Goal: Use online tool/utility: Utilize a website feature to perform a specific function

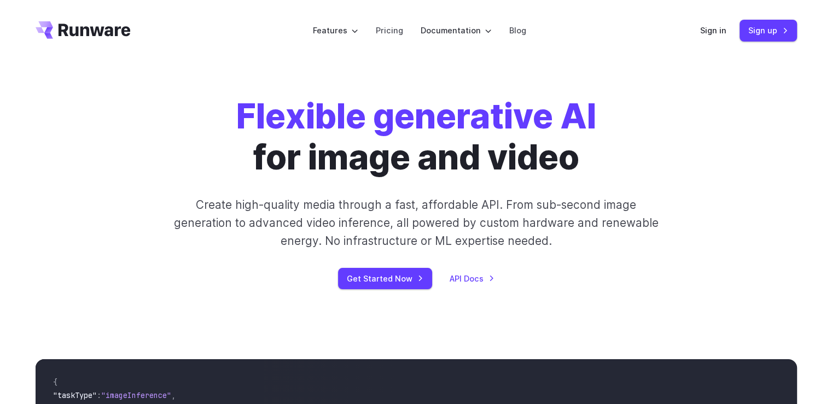
click at [719, 22] on div "Sign in Sign up" at bounding box center [748, 30] width 97 height 21
click at [720, 30] on link "Sign in" at bounding box center [713, 30] width 26 height 13
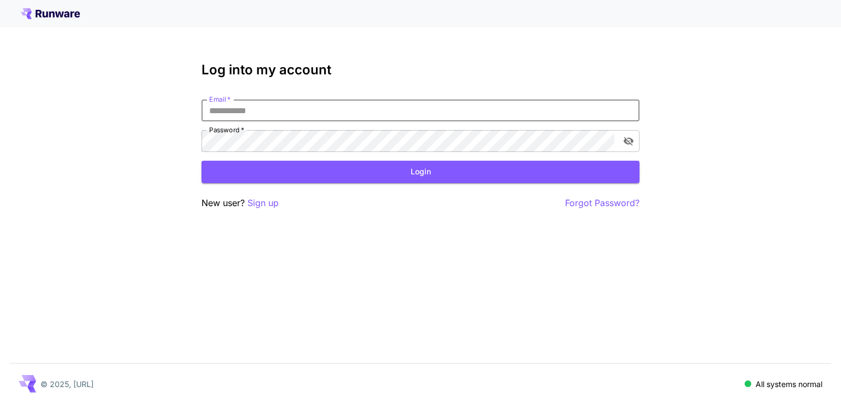
click at [249, 115] on input "Email   *" at bounding box center [420, 111] width 438 height 22
click at [398, 167] on button "Login" at bounding box center [420, 172] width 438 height 22
click at [260, 125] on div "Email   * Email   * Password   * Password   *" at bounding box center [420, 126] width 438 height 53
click at [274, 112] on input "Email   *" at bounding box center [420, 111] width 438 height 22
type input "**********"
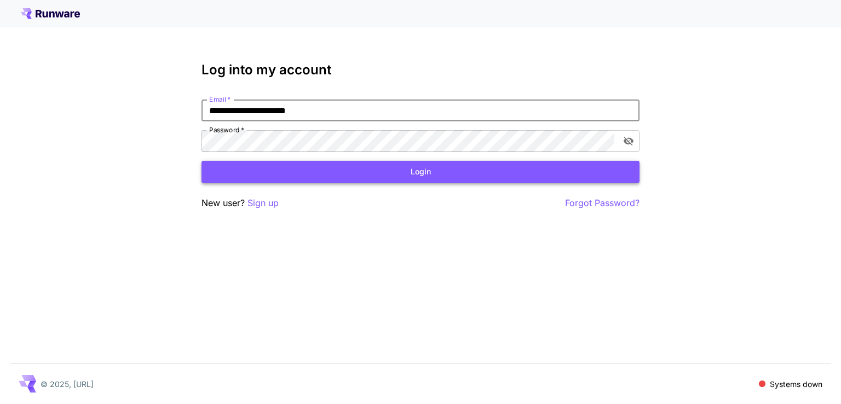
click at [313, 168] on button "Login" at bounding box center [420, 172] width 438 height 22
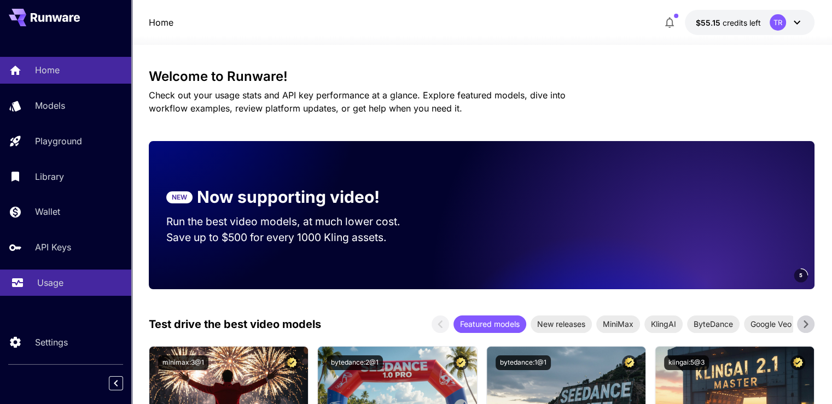
click at [65, 287] on div "Usage" at bounding box center [79, 282] width 85 height 13
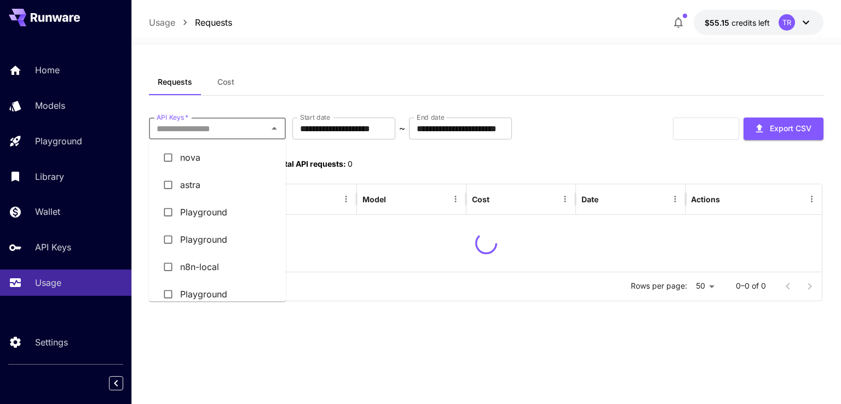
click at [253, 132] on input "API Keys   *" at bounding box center [208, 128] width 112 height 15
click at [206, 187] on li "astra" at bounding box center [217, 184] width 137 height 27
click at [425, 77] on div "Requests Cost" at bounding box center [486, 82] width 674 height 27
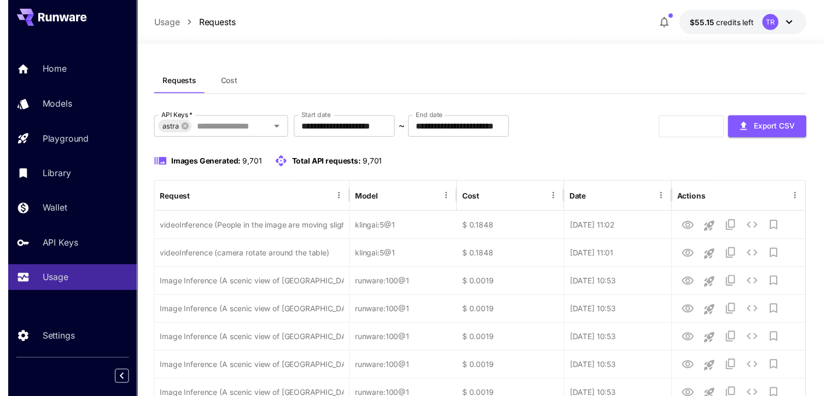
scroll to position [109, 0]
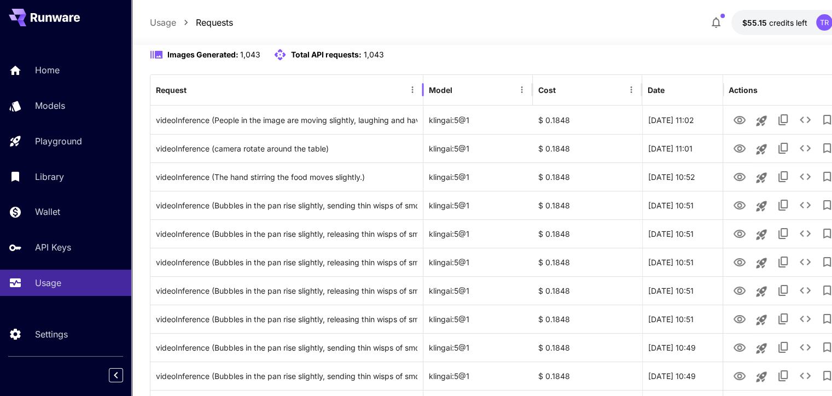
drag, startPoint x: 349, startPoint y: 84, endPoint x: 424, endPoint y: 99, distance: 76.3
click at [424, 99] on div at bounding box center [422, 89] width 5 height 31
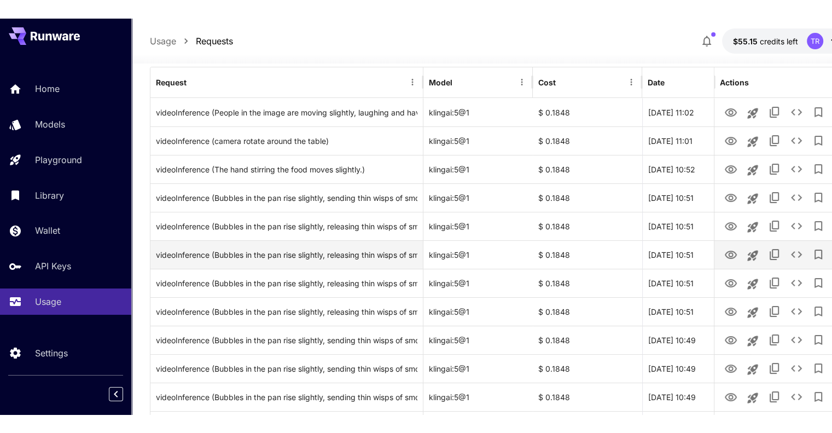
scroll to position [219, 0]
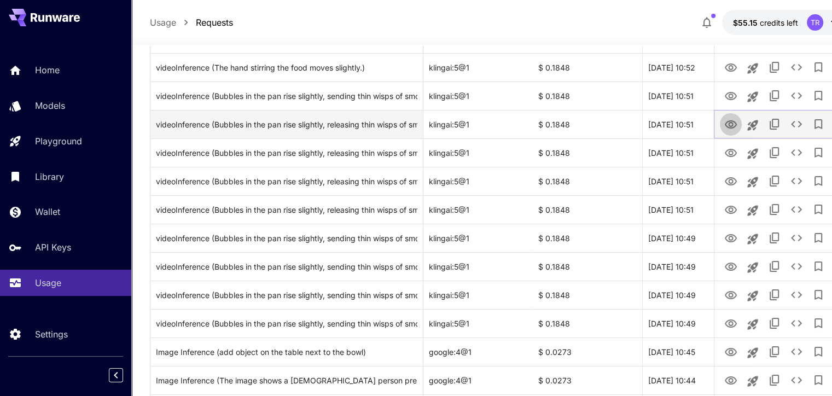
click at [729, 120] on icon "View Video" at bounding box center [731, 124] width 12 height 8
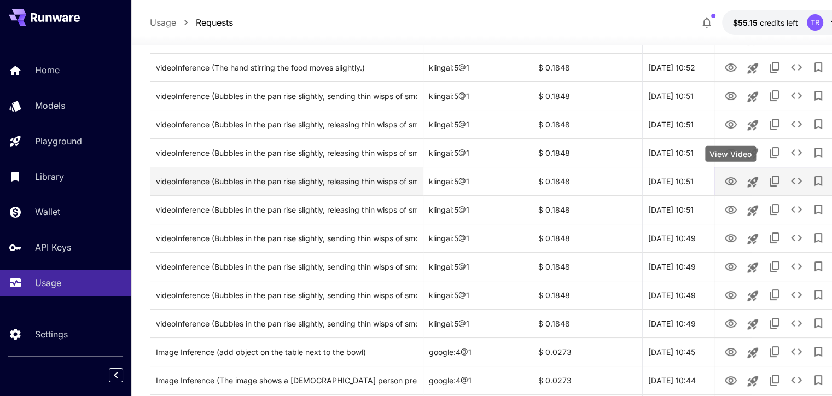
click at [733, 181] on icon "View Video" at bounding box center [731, 181] width 13 height 13
click at [731, 186] on icon "View Video" at bounding box center [731, 181] width 13 height 13
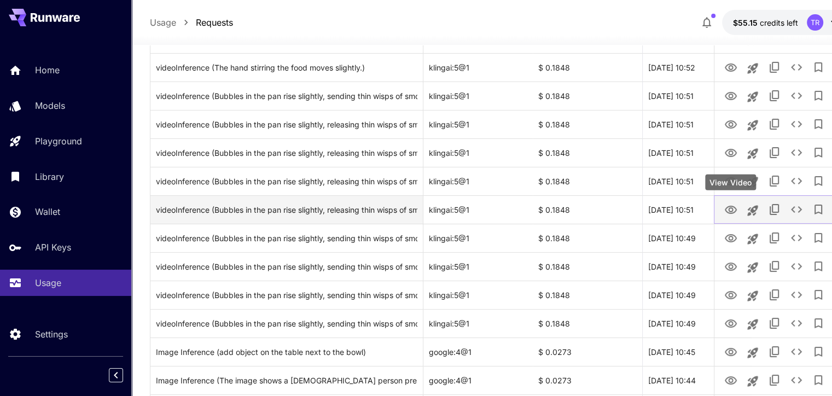
click at [729, 216] on icon "View Video" at bounding box center [731, 210] width 13 height 13
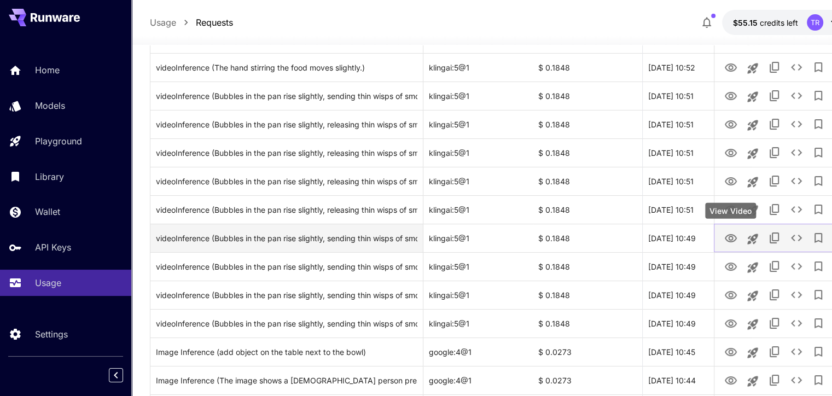
click at [732, 241] on icon "View Video" at bounding box center [731, 238] width 12 height 8
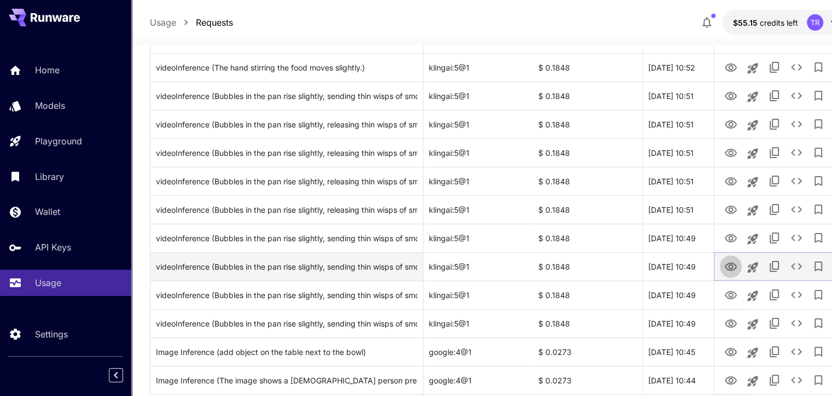
click at [736, 266] on icon "View Video" at bounding box center [731, 266] width 13 height 13
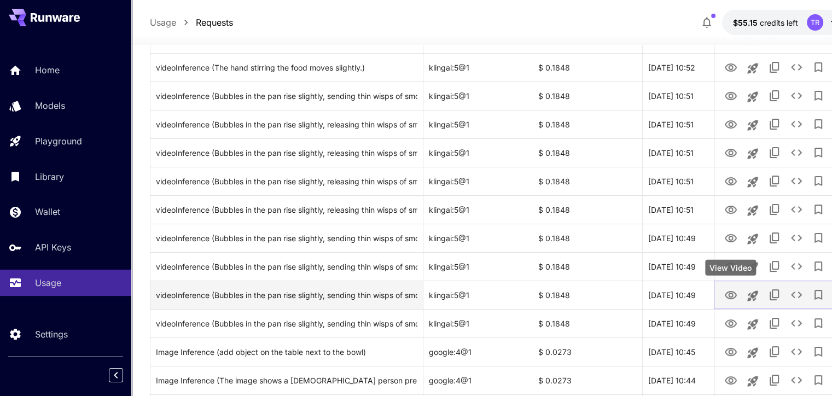
click at [731, 296] on icon "View Video" at bounding box center [731, 295] width 13 height 13
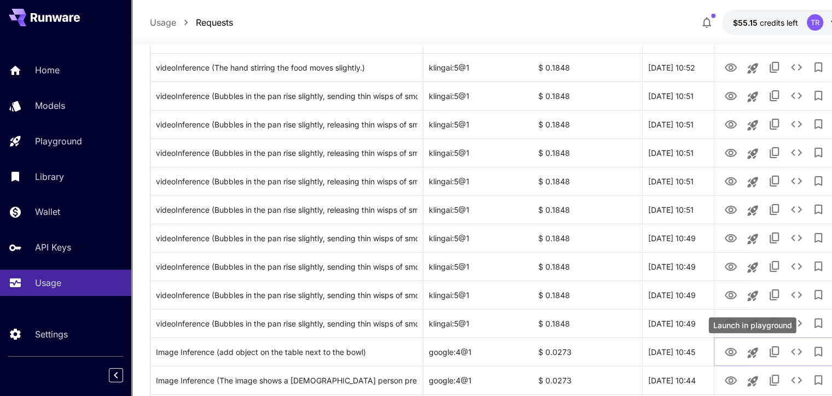
click at [728, 323] on div "Launch in playground" at bounding box center [753, 325] width 88 height 16
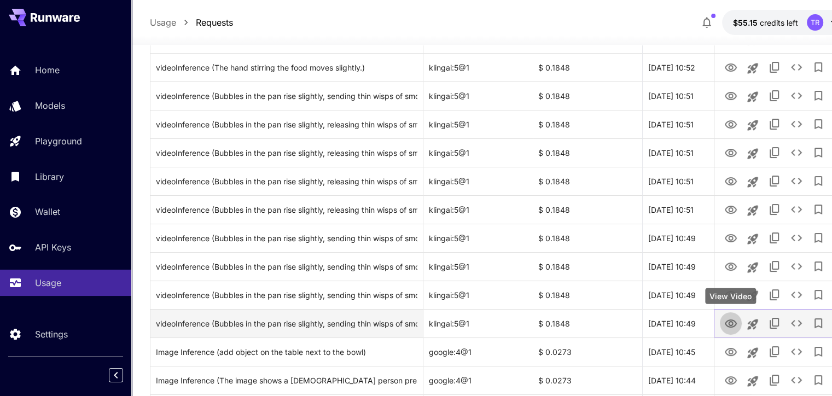
click at [730, 319] on icon "View Video" at bounding box center [731, 323] width 13 height 13
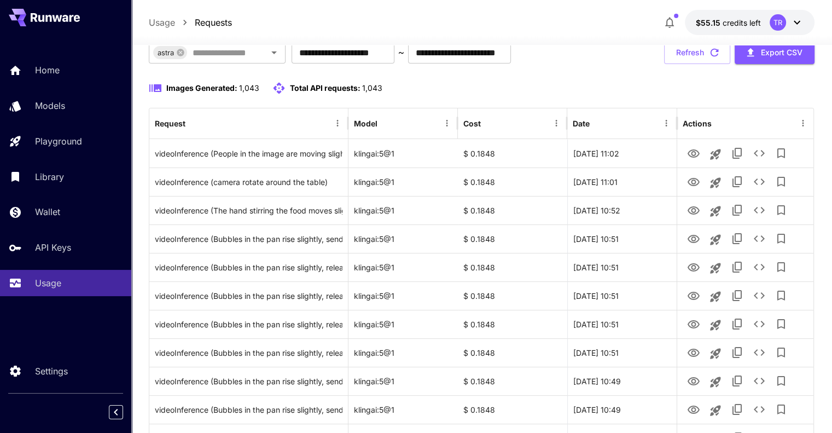
scroll to position [0, 0]
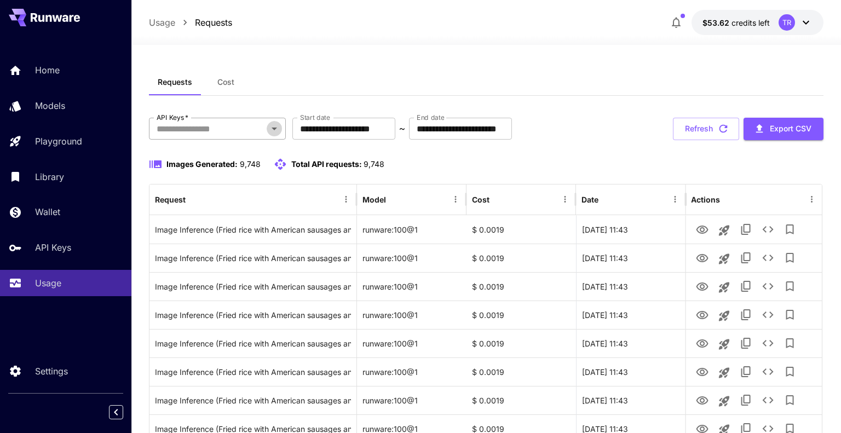
click at [276, 130] on icon "Open" at bounding box center [274, 128] width 13 height 13
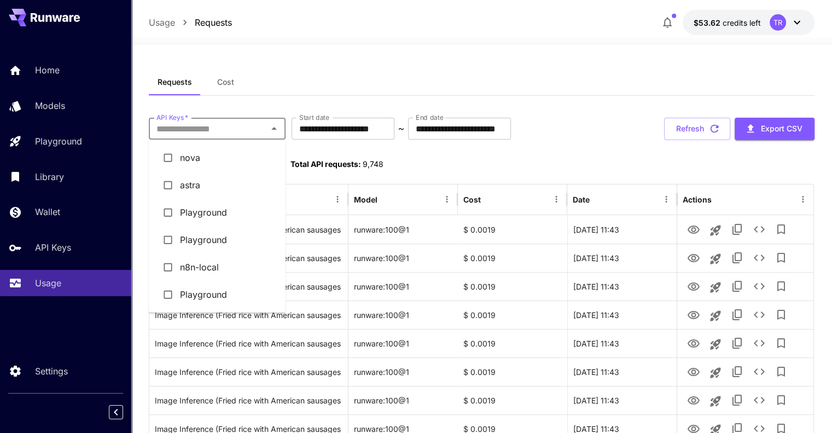
click at [187, 185] on li "astra" at bounding box center [217, 184] width 137 height 27
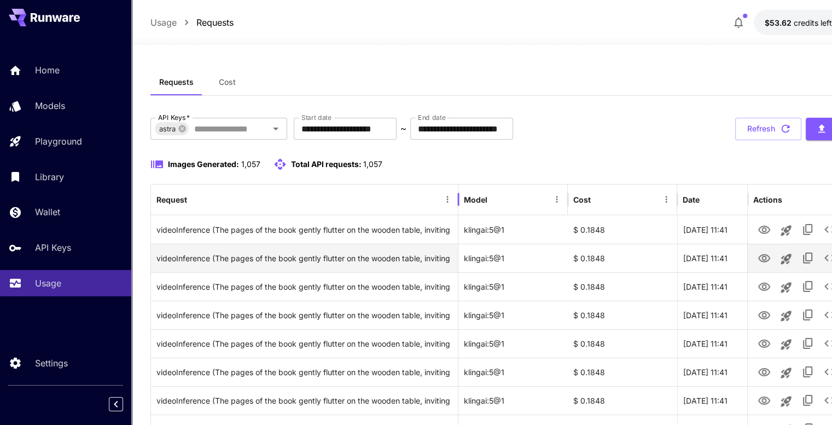
drag, startPoint x: 348, startPoint y: 196, endPoint x: 435, endPoint y: 256, distance: 106.0
click at [457, 200] on div at bounding box center [458, 199] width 5 height 31
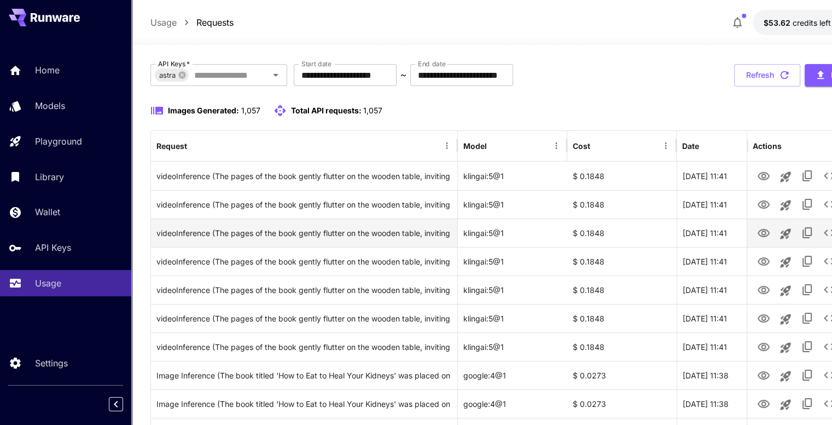
scroll to position [55, 0]
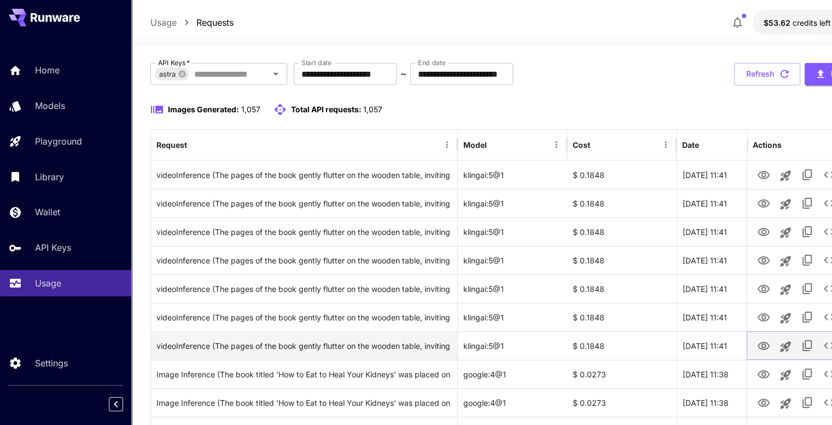
click at [768, 344] on icon "View Video" at bounding box center [763, 345] width 13 height 13
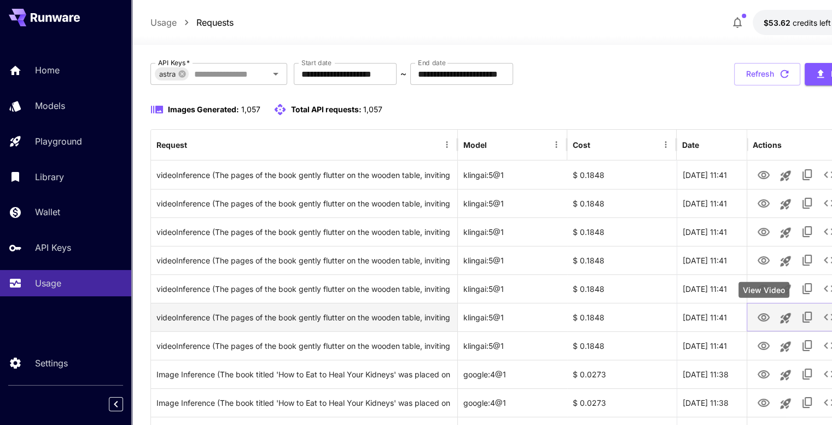
click at [768, 316] on icon "View Video" at bounding box center [764, 317] width 12 height 8
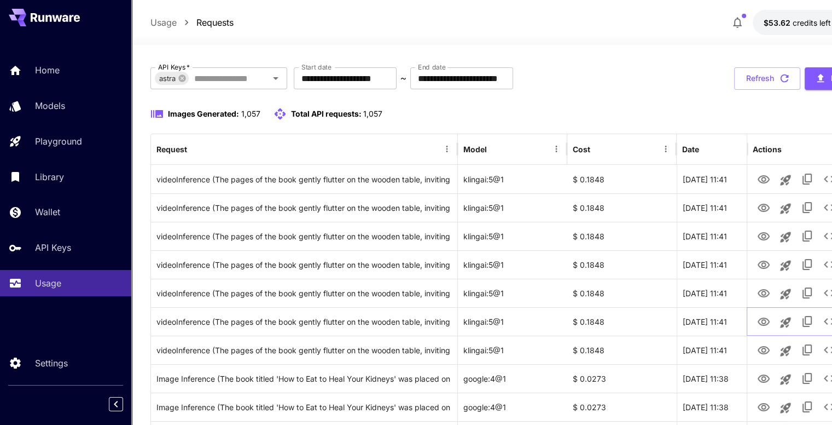
scroll to position [0, 0]
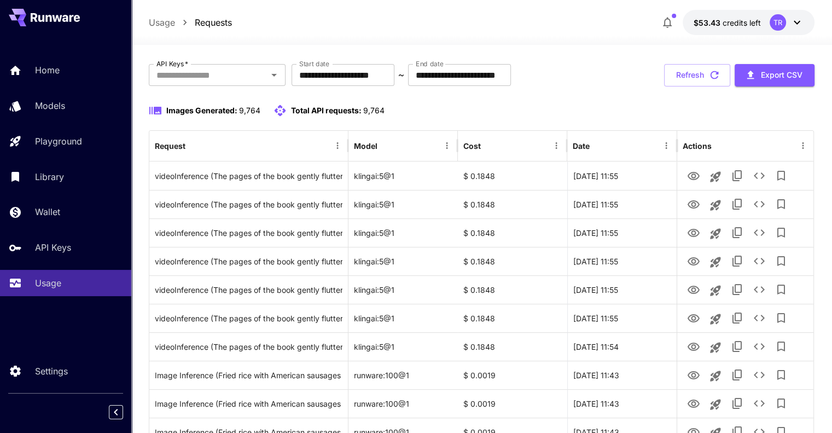
scroll to position [55, 0]
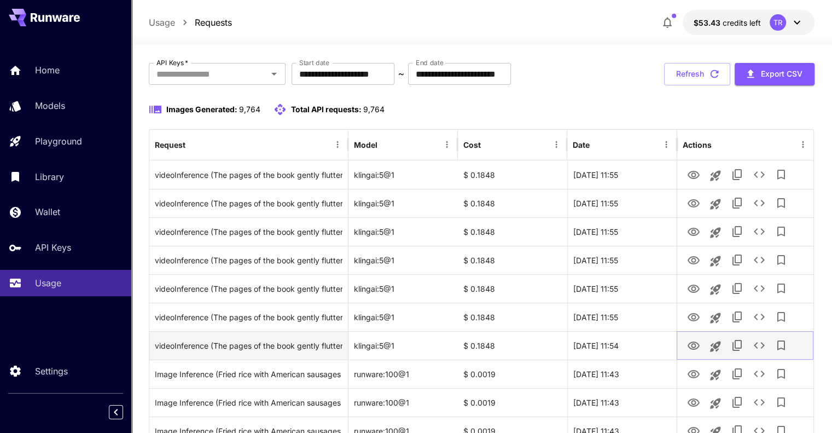
click at [688, 346] on icon "View Video" at bounding box center [694, 345] width 12 height 8
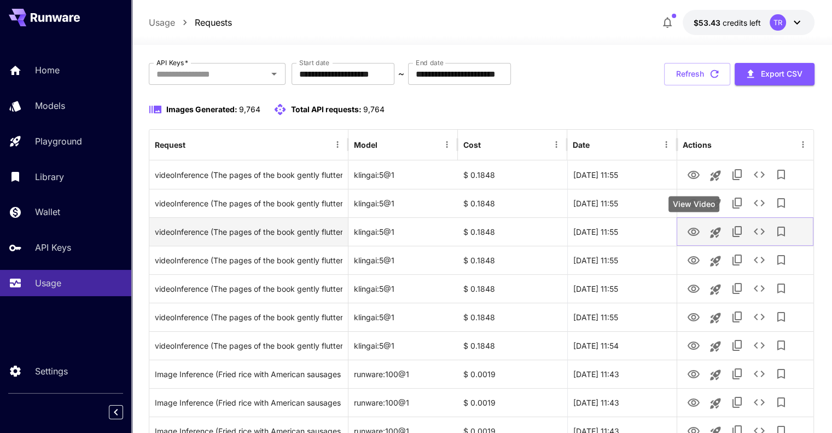
click at [696, 231] on icon "View Video" at bounding box center [693, 231] width 13 height 13
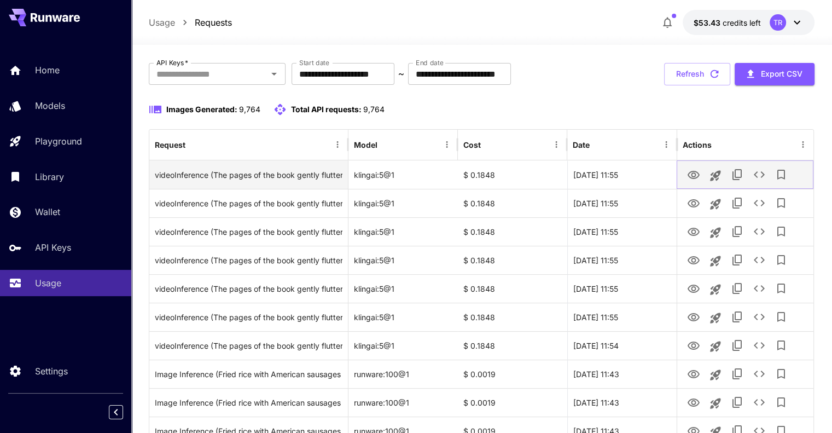
click at [689, 170] on icon "View Video" at bounding box center [693, 175] width 13 height 13
click at [690, 176] on icon "View Video" at bounding box center [693, 175] width 13 height 13
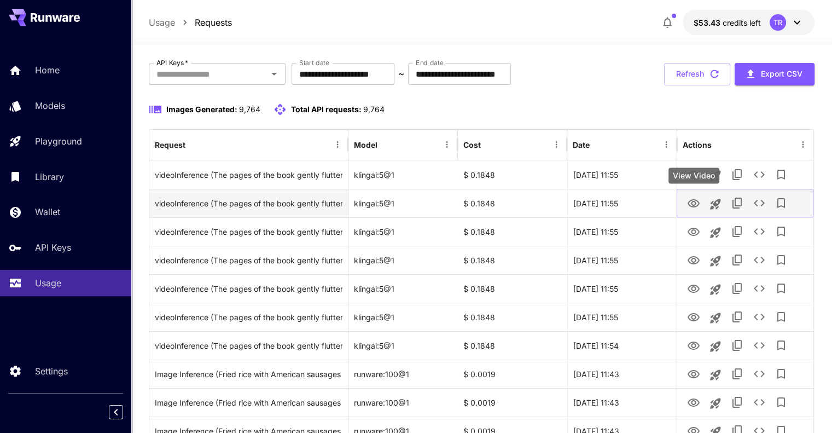
click at [699, 201] on icon "View Video" at bounding box center [693, 203] width 13 height 13
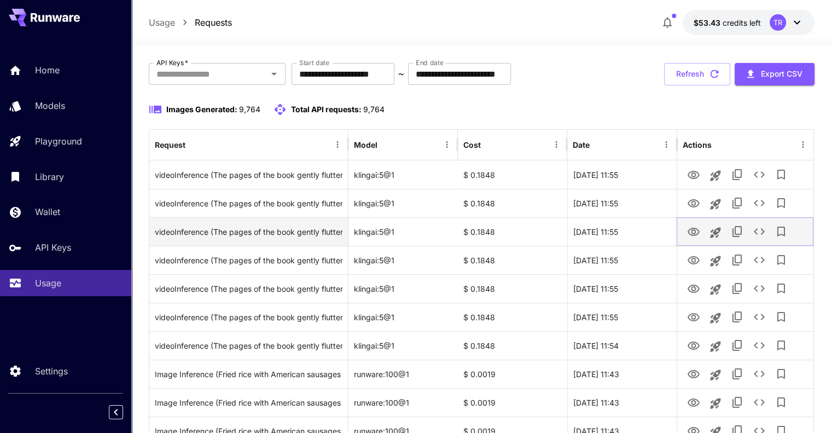
click at [687, 239] on button "View Video" at bounding box center [694, 231] width 22 height 22
click at [695, 231] on icon "View Video" at bounding box center [694, 232] width 12 height 8
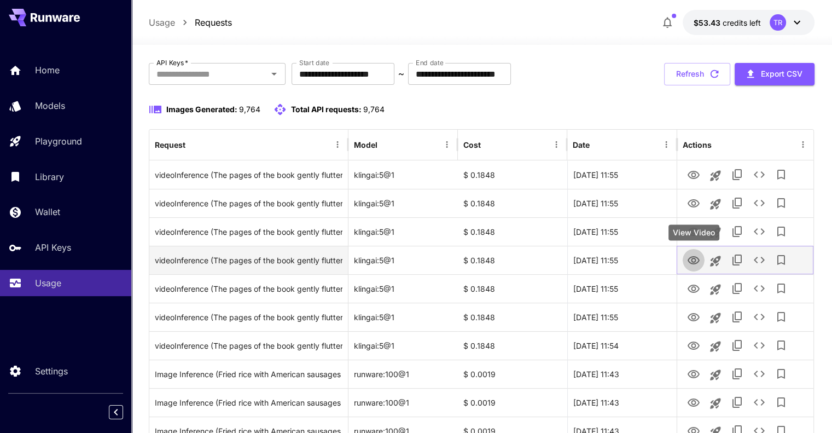
click at [692, 258] on icon "View Video" at bounding box center [693, 260] width 13 height 13
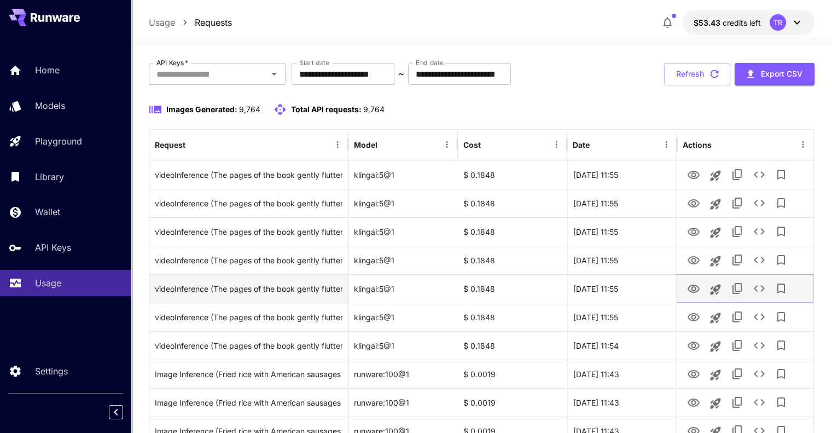
click at [696, 288] on icon "View Video" at bounding box center [693, 288] width 13 height 13
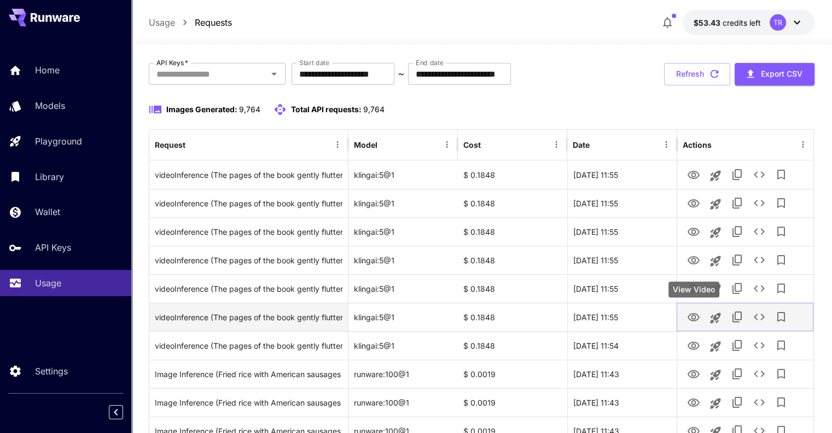
click at [695, 319] on icon "View Video" at bounding box center [694, 317] width 12 height 8
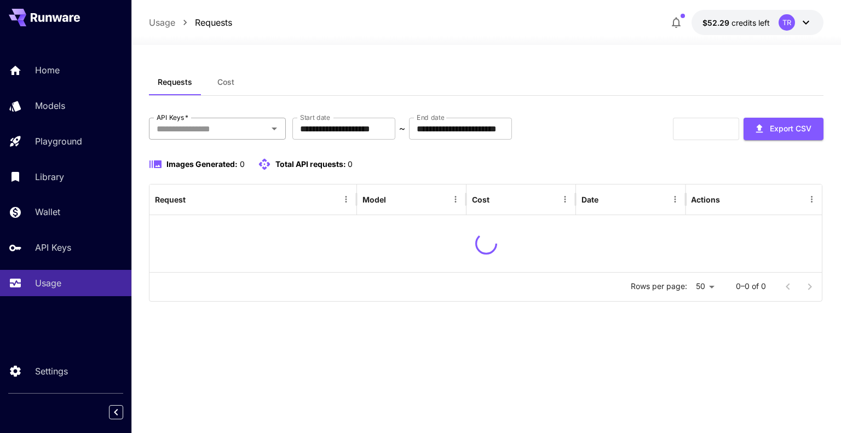
click at [258, 131] on input "API Keys   *" at bounding box center [208, 128] width 112 height 15
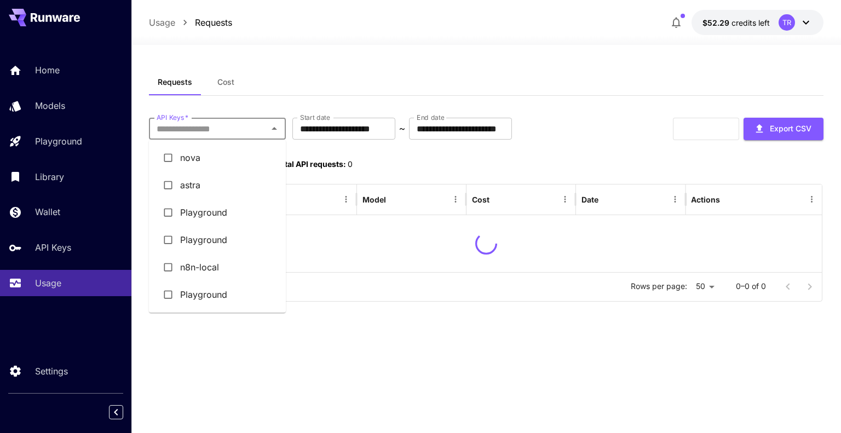
click at [193, 183] on li "astra" at bounding box center [217, 184] width 137 height 27
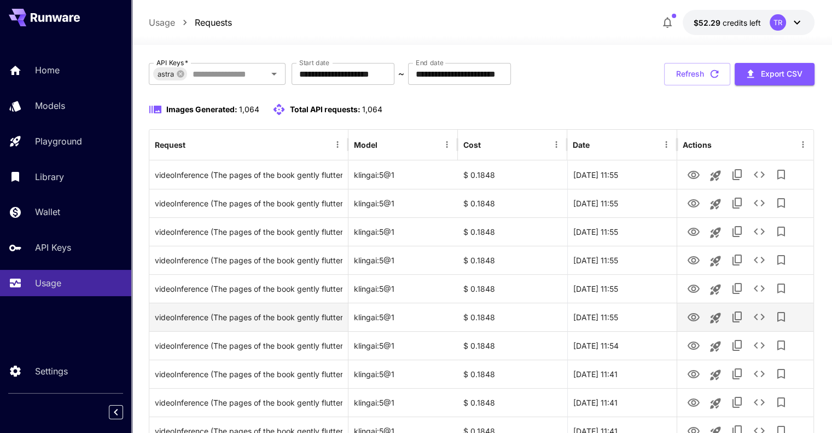
scroll to position [109, 0]
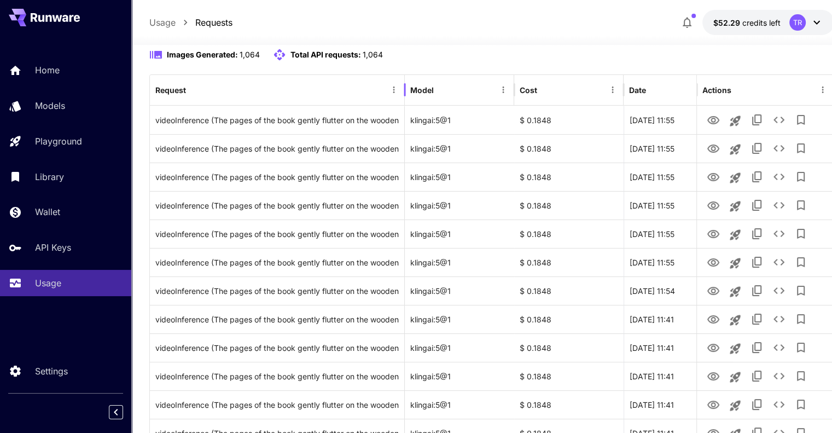
drag, startPoint x: 349, startPoint y: 83, endPoint x: 405, endPoint y: 85, distance: 56.4
click at [405, 85] on div at bounding box center [404, 89] width 5 height 31
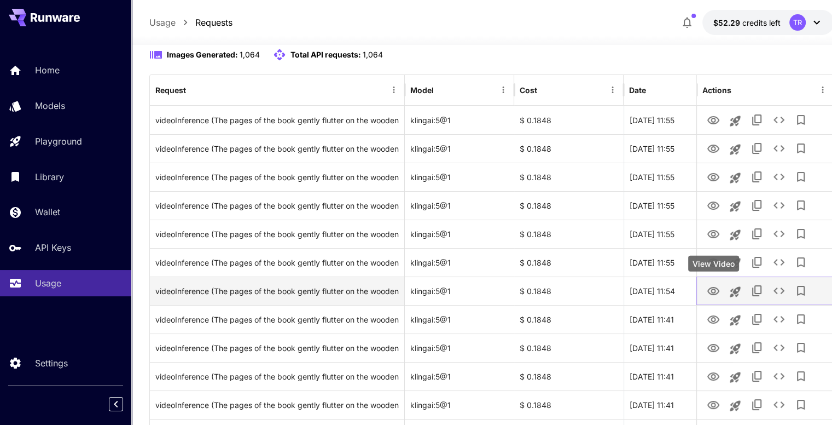
click at [710, 291] on icon "View Video" at bounding box center [713, 291] width 13 height 13
click at [714, 291] on icon "View Video" at bounding box center [713, 291] width 13 height 13
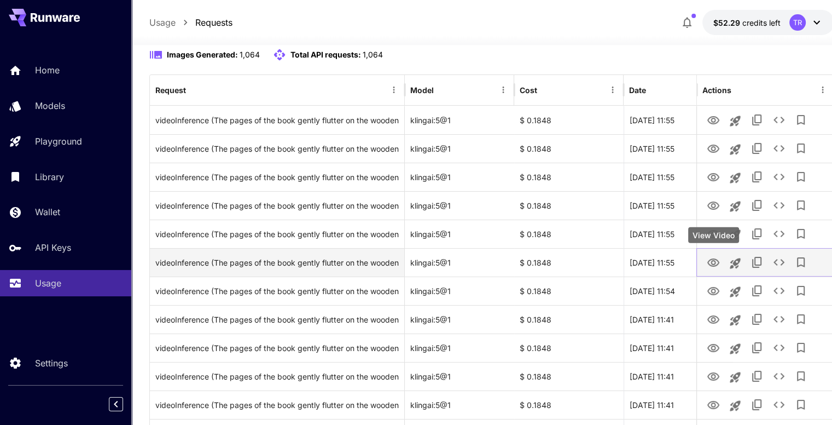
click at [717, 267] on icon "View Video" at bounding box center [713, 262] width 13 height 13
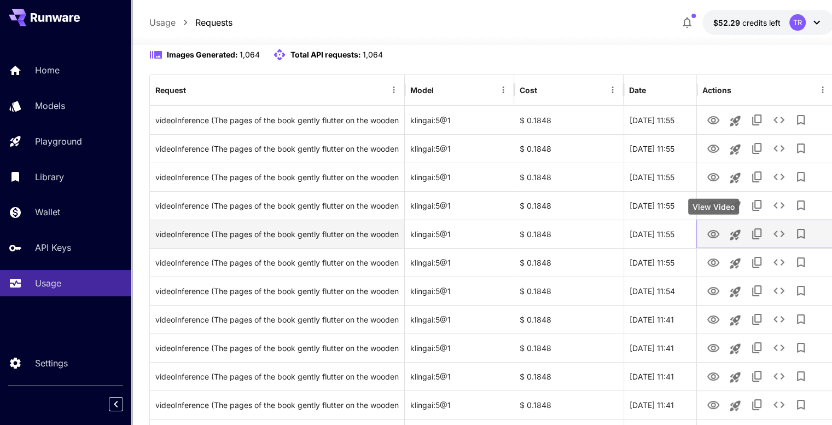
click at [714, 233] on icon "View Video" at bounding box center [713, 234] width 13 height 13
click at [715, 231] on icon "View Video" at bounding box center [713, 234] width 13 height 13
click at [716, 233] on icon "View Video" at bounding box center [713, 234] width 13 height 13
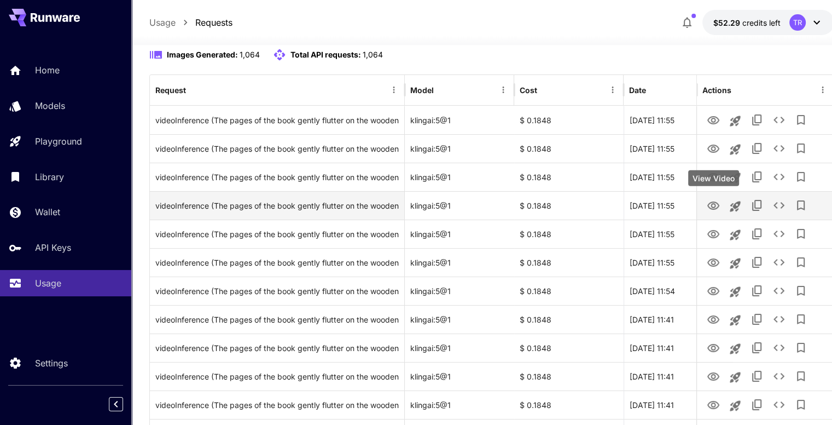
click at [709, 206] on icon "View Video" at bounding box center [714, 205] width 12 height 8
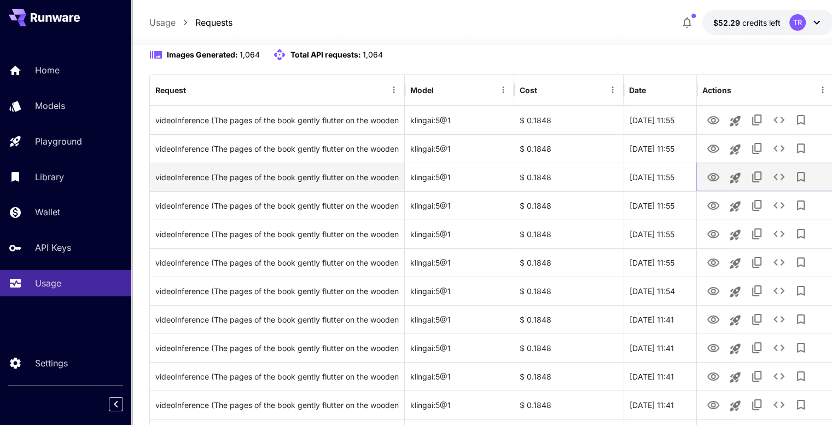
click at [717, 181] on icon "View Video" at bounding box center [713, 177] width 13 height 13
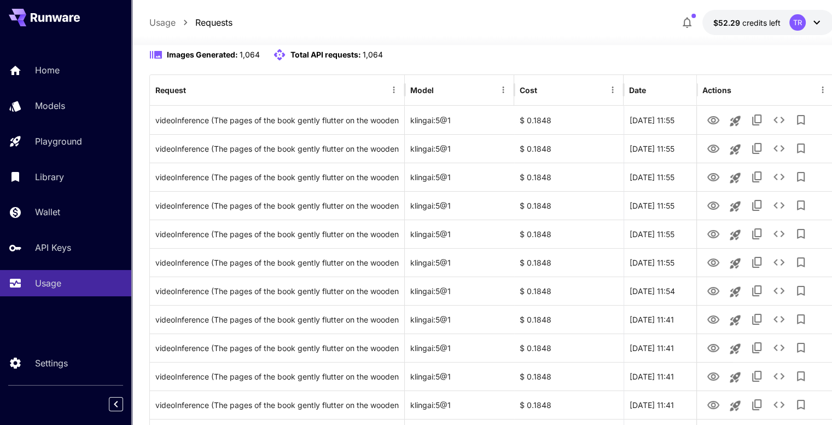
click at [623, 44] on div at bounding box center [491, 38] width 721 height 13
click at [818, 22] on icon at bounding box center [817, 23] width 7 height 4
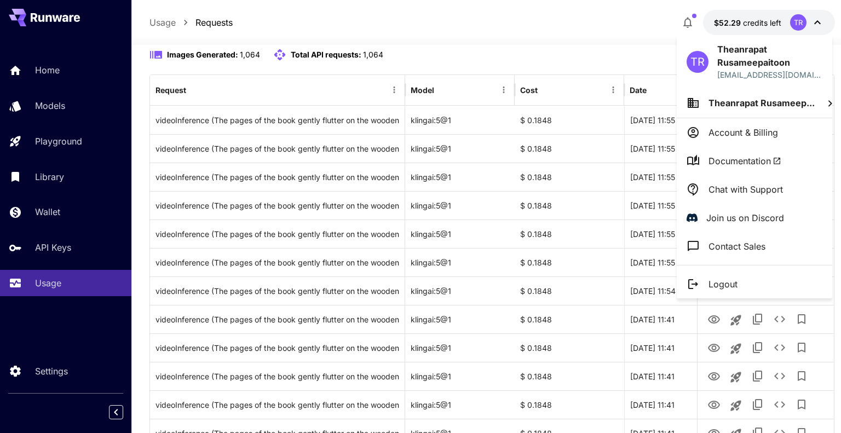
click at [499, 34] on div at bounding box center [420, 216] width 841 height 433
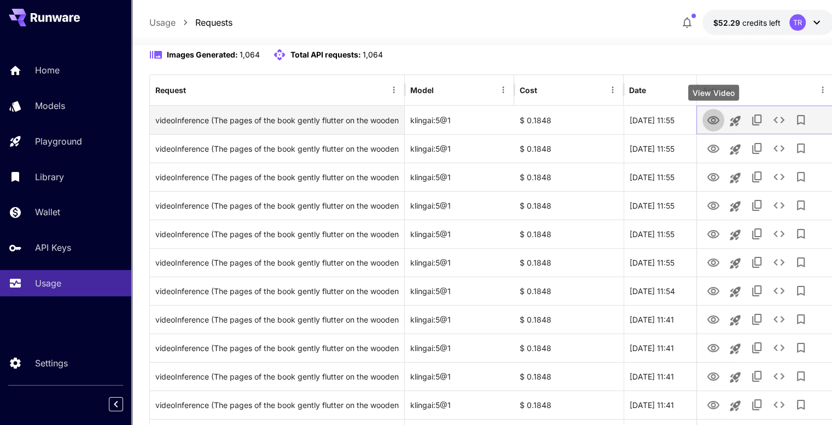
click at [707, 119] on icon "View Video" at bounding box center [713, 120] width 13 height 13
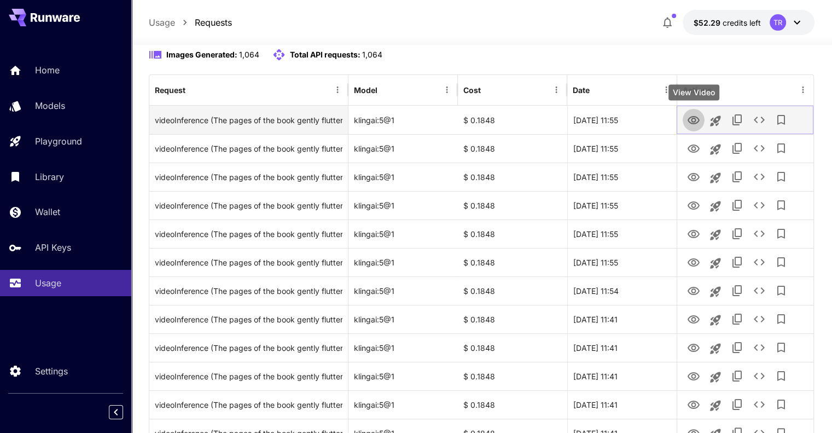
click at [690, 118] on icon "View Video" at bounding box center [694, 120] width 12 height 8
click at [714, 120] on icon "Launch in playground" at bounding box center [715, 120] width 10 height 10
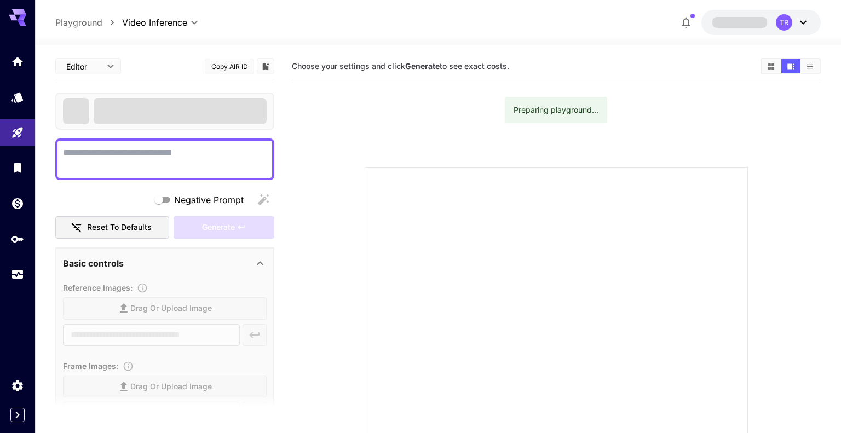
type input "**********"
type input "****"
type input "***"
type input "*"
type input "**"
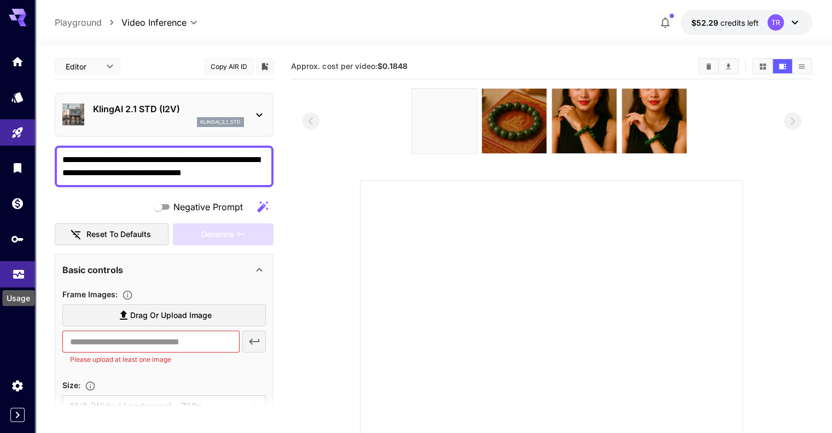
click at [22, 275] on icon "Usage" at bounding box center [18, 272] width 11 height 5
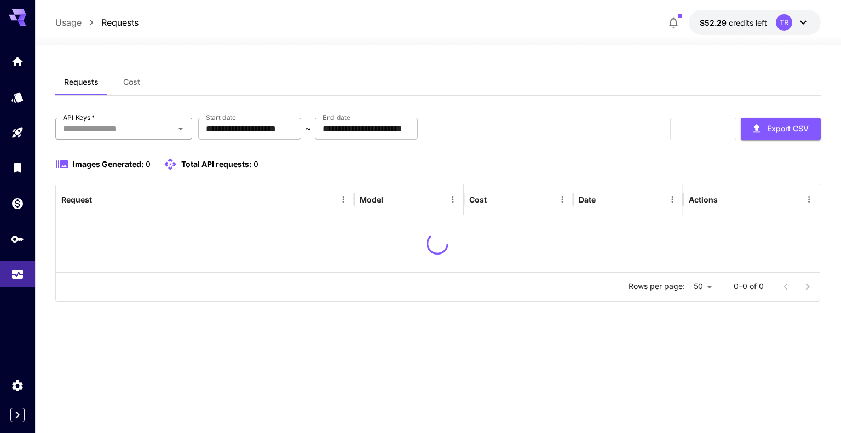
click at [163, 128] on input "API Keys   *" at bounding box center [115, 128] width 112 height 15
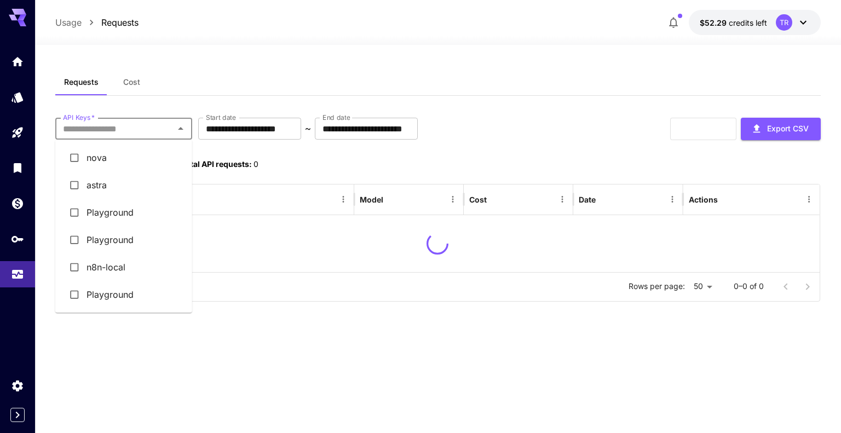
click at [101, 177] on li "astra" at bounding box center [123, 184] width 137 height 27
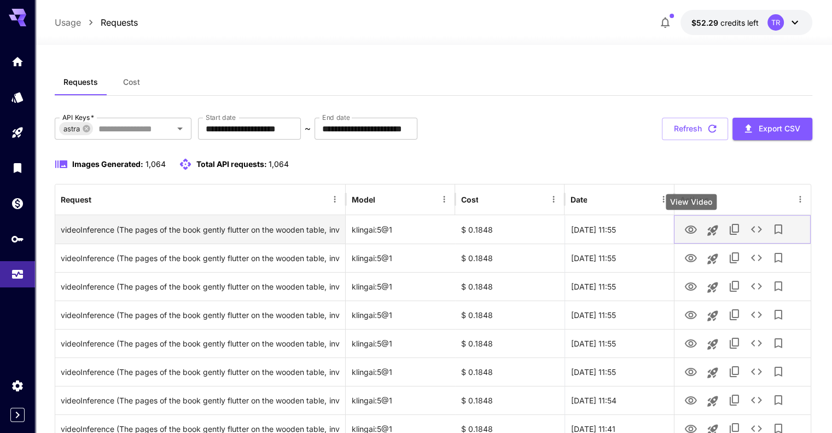
click at [691, 233] on icon "View Video" at bounding box center [691, 229] width 12 height 8
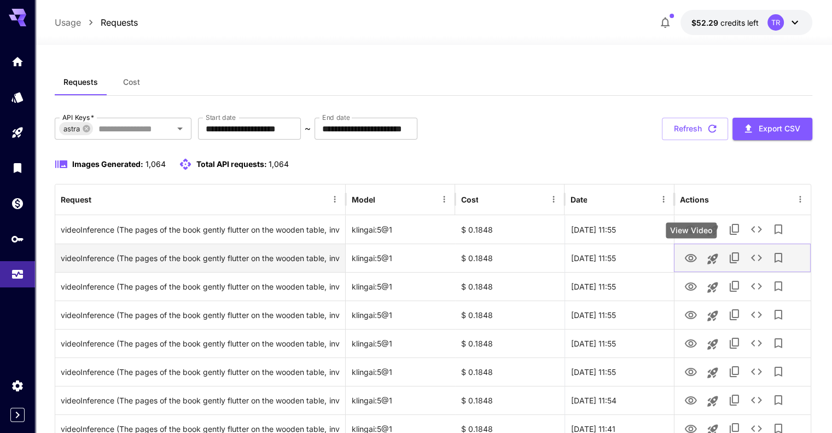
click at [688, 260] on icon "View Video" at bounding box center [691, 258] width 12 height 8
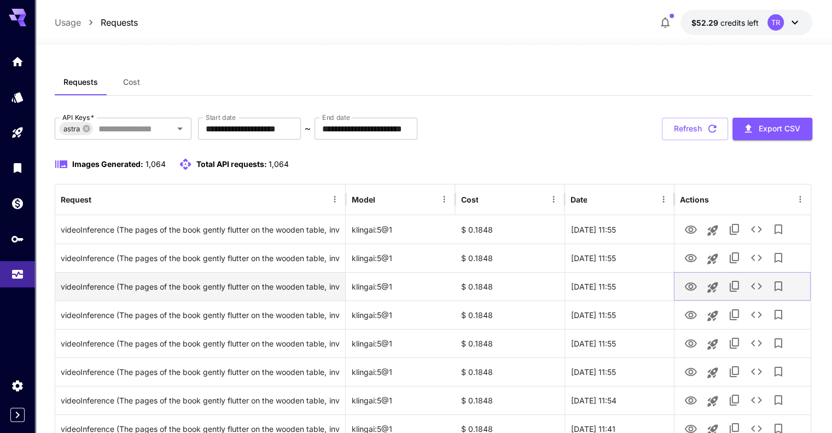
click at [694, 282] on icon "View Video" at bounding box center [691, 286] width 13 height 13
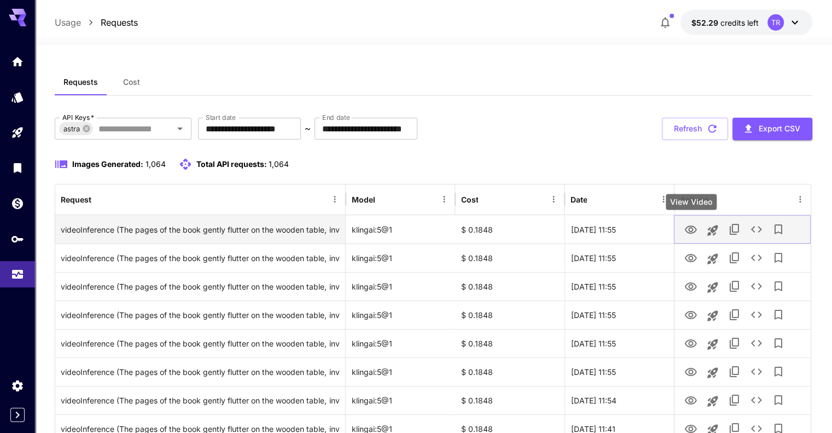
click at [692, 231] on icon "View Video" at bounding box center [691, 229] width 13 height 13
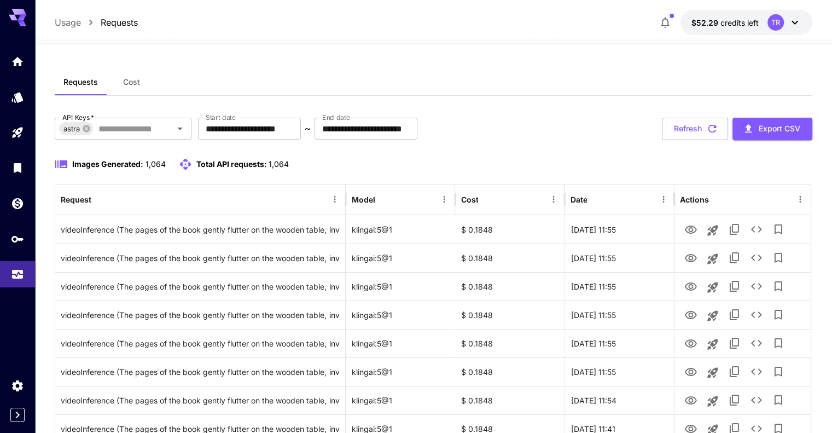
click at [798, 28] on icon at bounding box center [795, 22] width 13 height 13
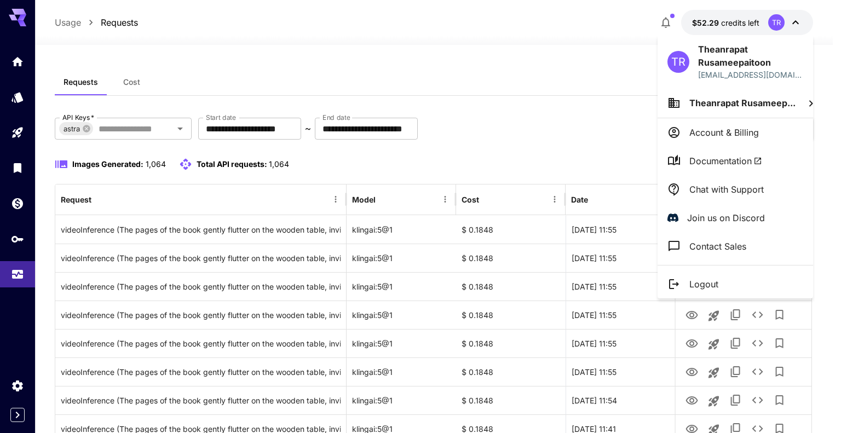
click at [658, 19] on div at bounding box center [420, 216] width 841 height 433
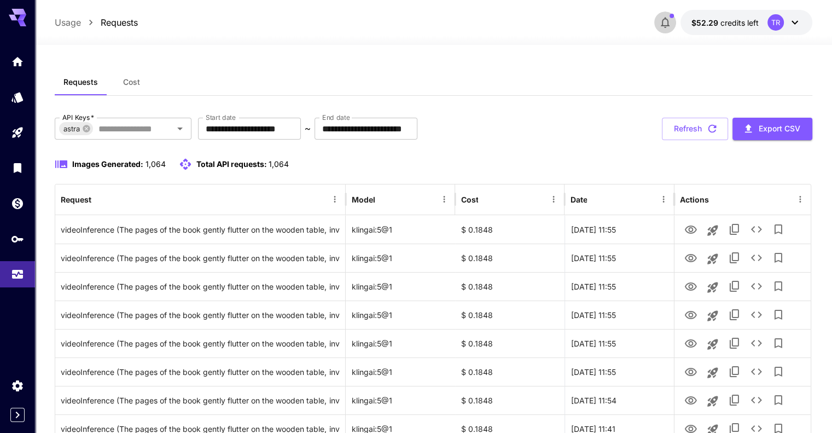
click at [663, 21] on icon "button" at bounding box center [665, 23] width 9 height 11
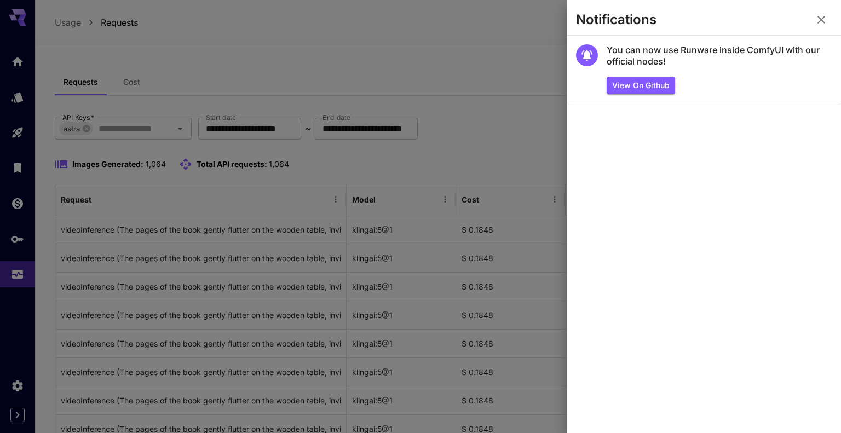
click at [525, 32] on div at bounding box center [420, 216] width 841 height 433
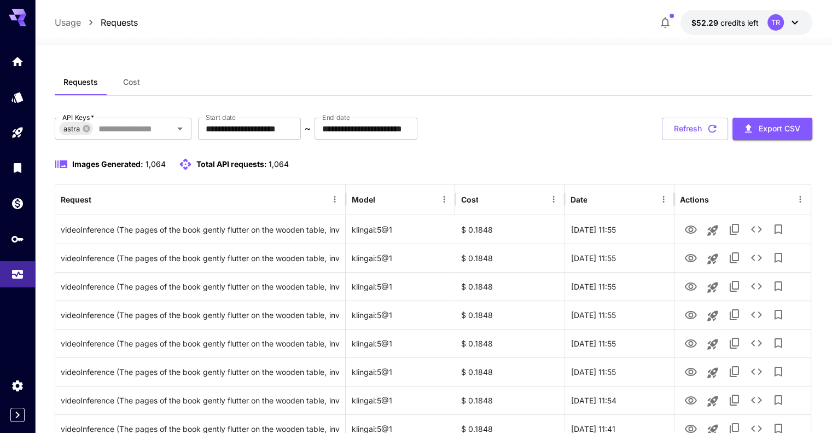
click at [796, 24] on icon at bounding box center [795, 22] width 13 height 13
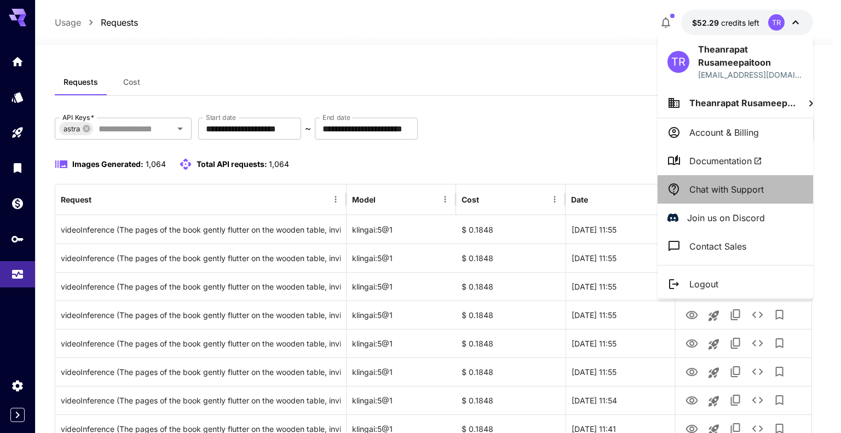
click at [742, 189] on p "Chat with Support" at bounding box center [726, 189] width 74 height 13
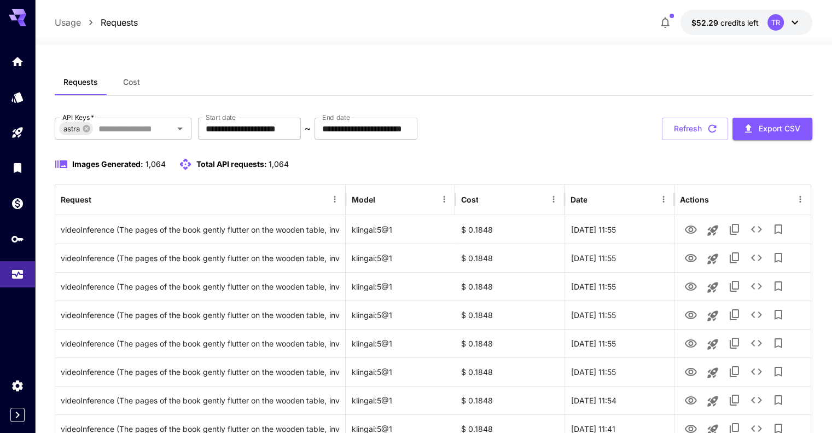
click at [802, 26] on button "$52.29 credits left TR" at bounding box center [747, 22] width 132 height 25
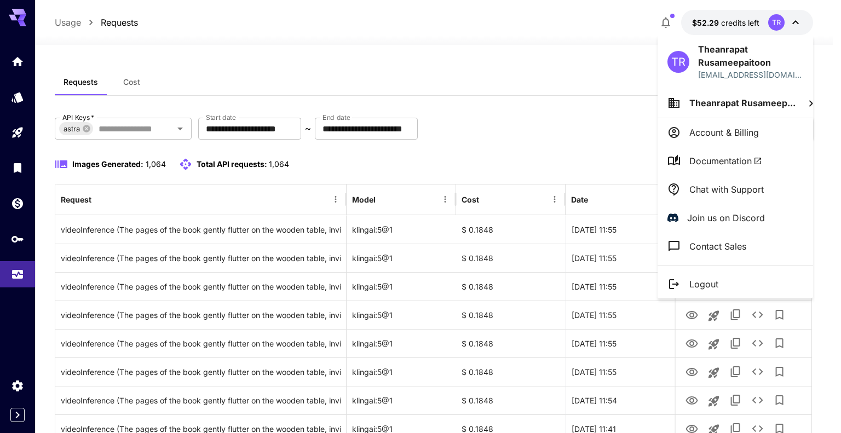
click at [478, 83] on div at bounding box center [420, 216] width 841 height 433
